Goal: Find specific page/section: Find specific page/section

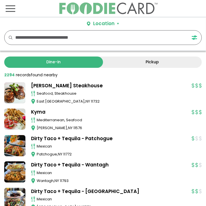
click at [49, 38] on input "text" at bounding box center [97, 38] width 164 height 14
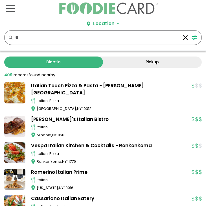
type input "*"
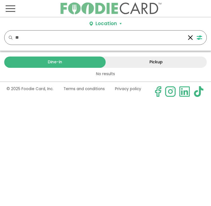
type input "*"
type input "********"
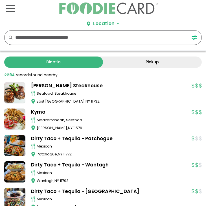
click at [47, 39] on input "text" at bounding box center [97, 38] width 164 height 14
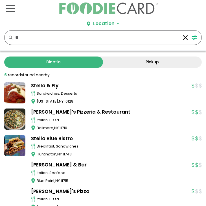
type input "*"
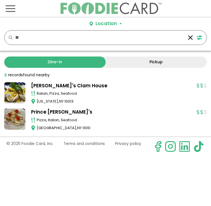
type input "*"
